Goal: Task Accomplishment & Management: Manage account settings

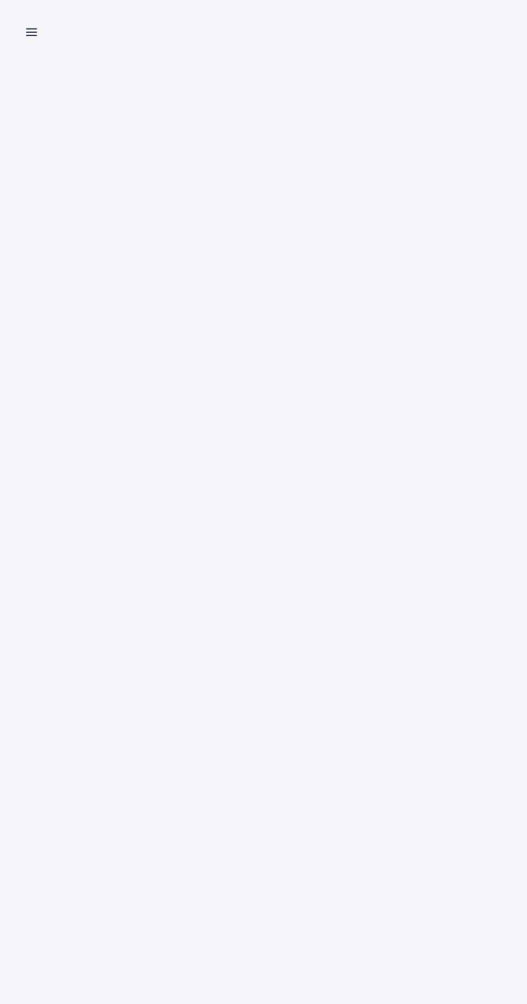
click at [24, 28] on line at bounding box center [27, 28] width 9 height 0
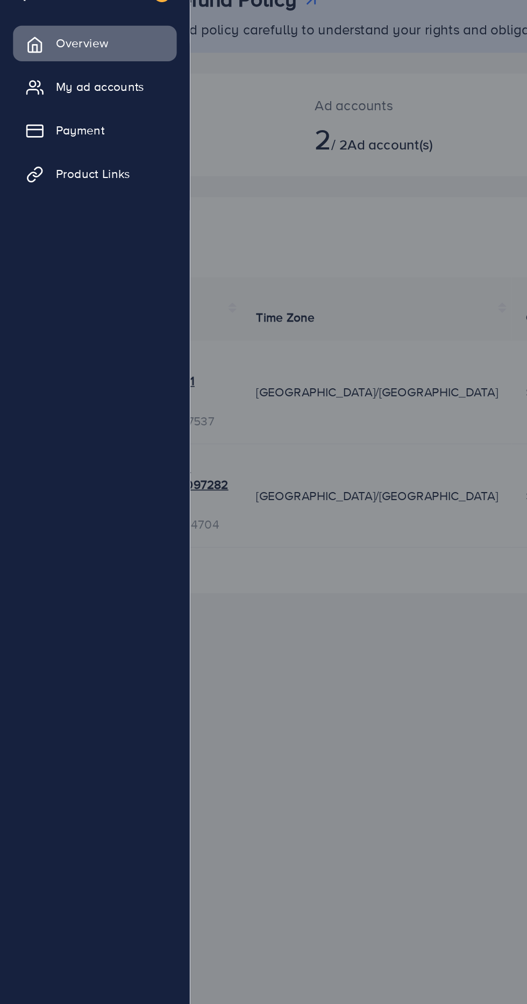
click at [209, 454] on div at bounding box center [263, 602] width 527 height 1205
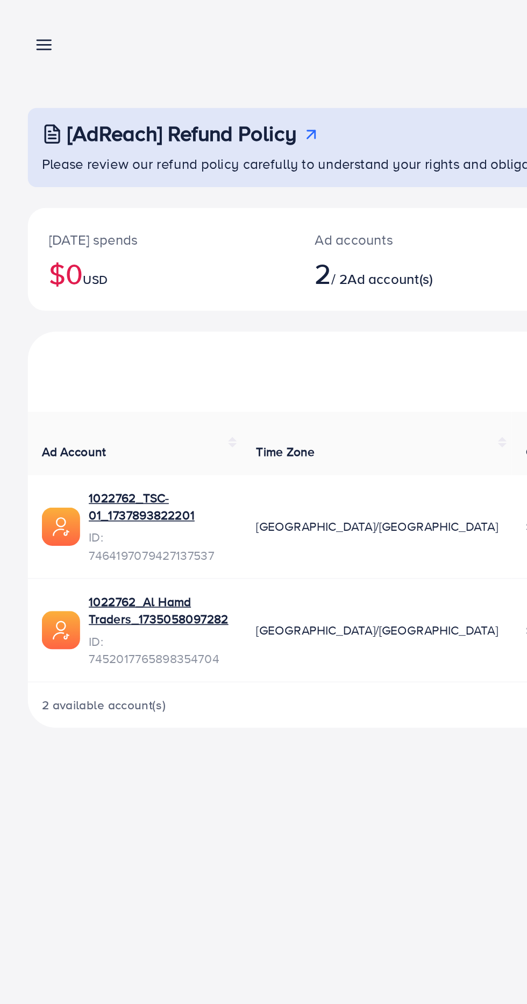
click at [26, 29] on icon at bounding box center [27, 27] width 11 height 11
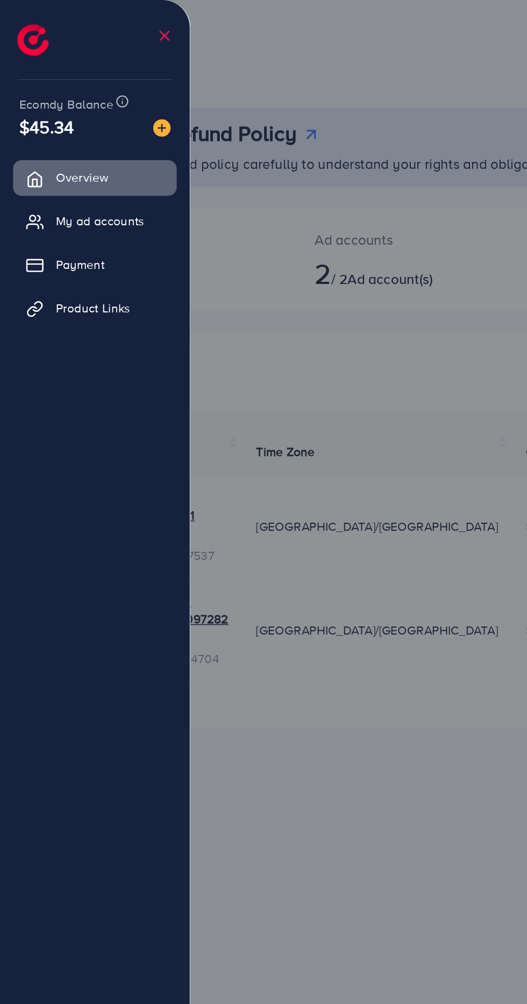
click at [75, 138] on span "My ad accounts" at bounding box center [61, 136] width 55 height 11
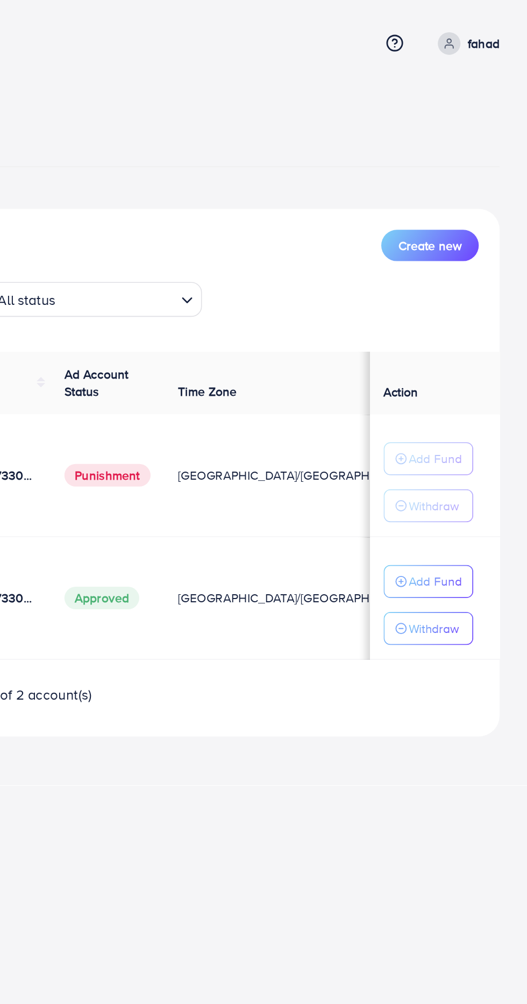
scroll to position [0, 26]
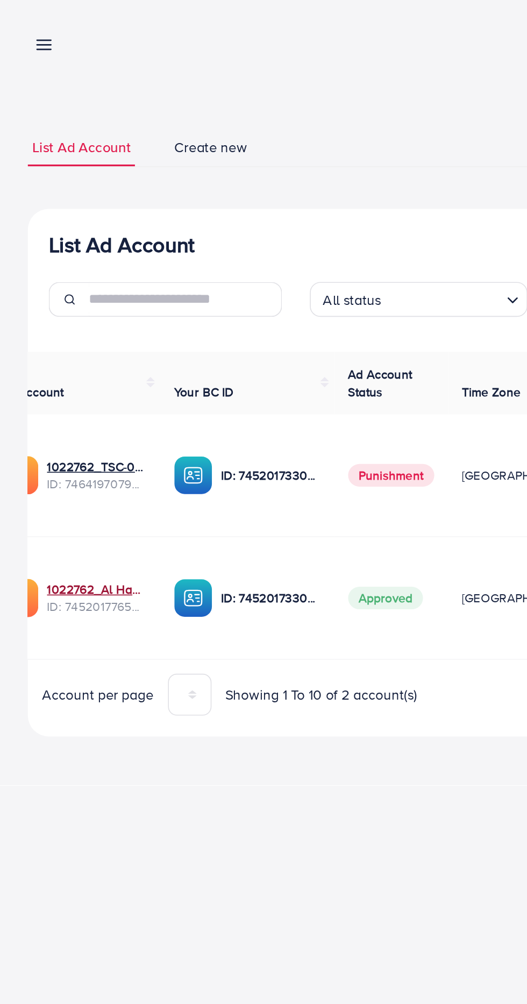
click at [67, 367] on link "1022762_Al Hamd Traders_1735058097282" at bounding box center [59, 364] width 61 height 11
